Goal: Browse casually

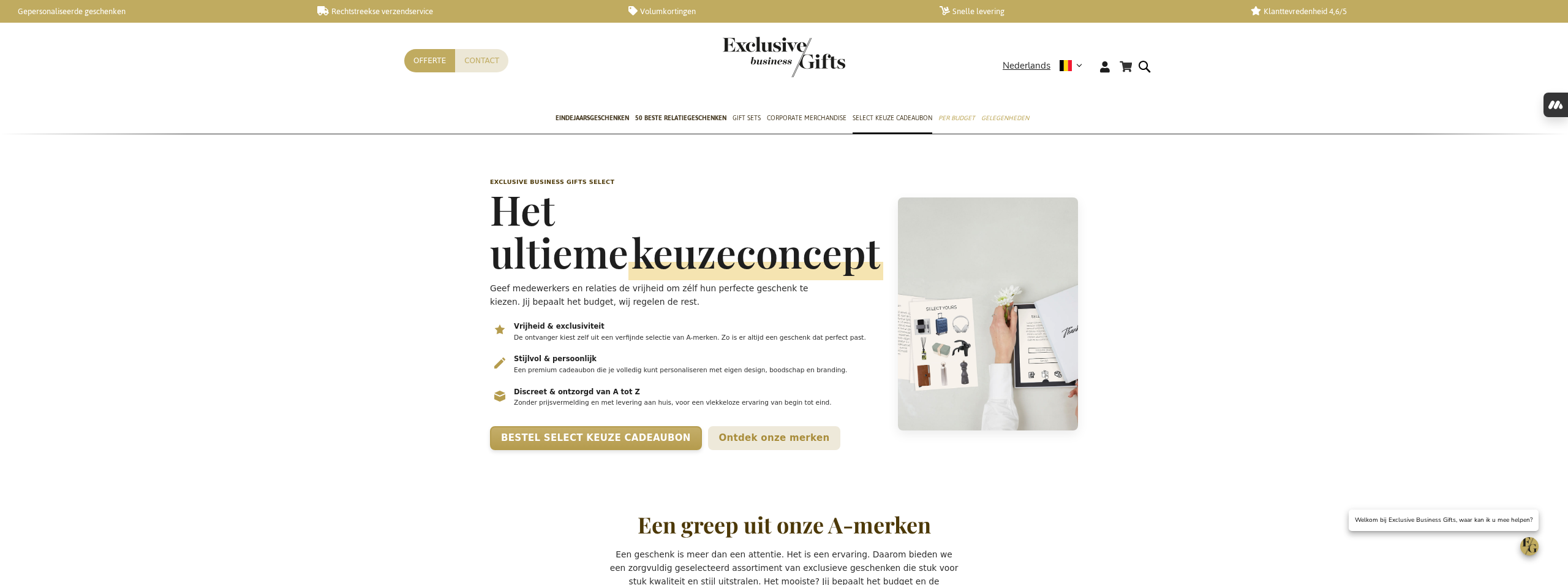
scroll to position [0, 5]
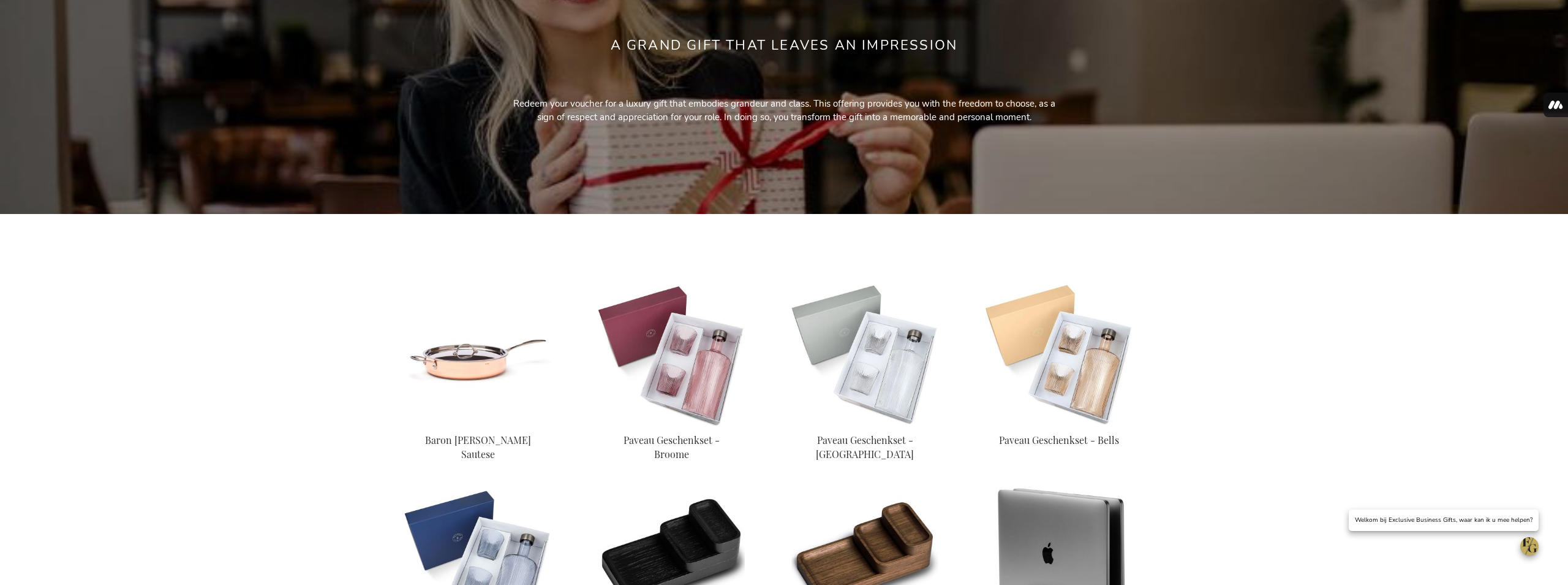
scroll to position [215, 0]
